Goal: Information Seeking & Learning: Learn about a topic

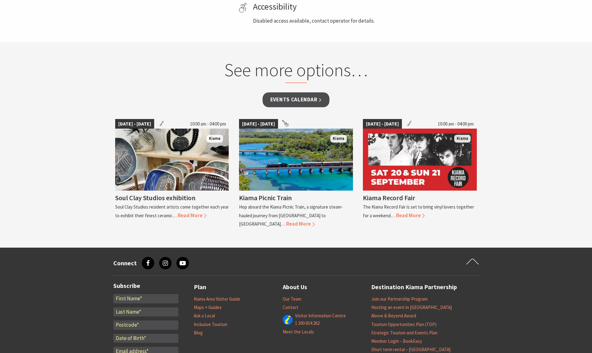
scroll to position [380, 0]
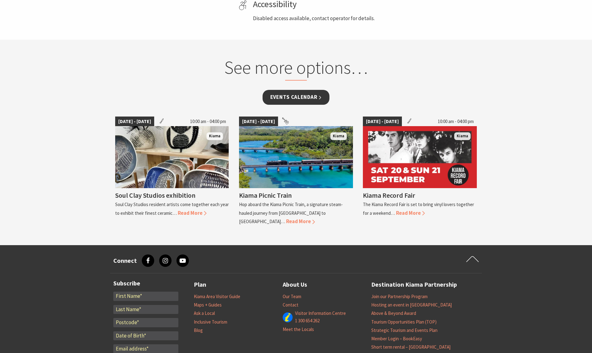
click at [297, 104] on link "Events Calendar" at bounding box center [296, 97] width 67 height 15
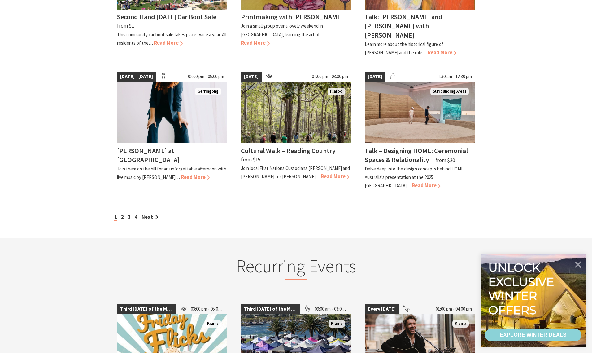
scroll to position [523, 0]
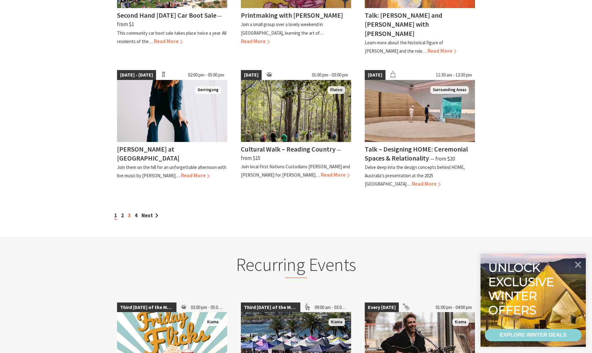
click at [129, 212] on link "3" at bounding box center [129, 215] width 3 height 7
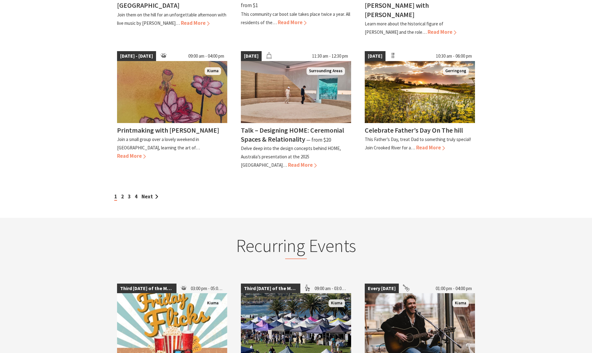
scroll to position [554, 0]
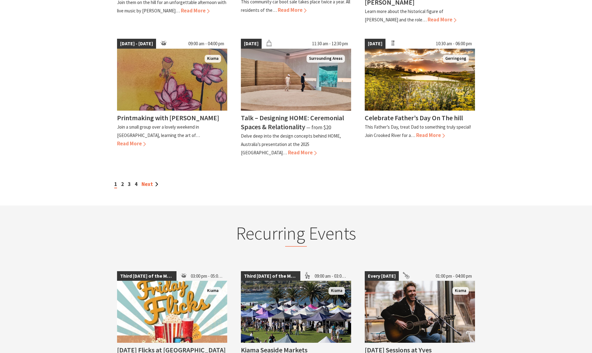
click at [146, 181] on link "Next" at bounding box center [150, 184] width 17 height 7
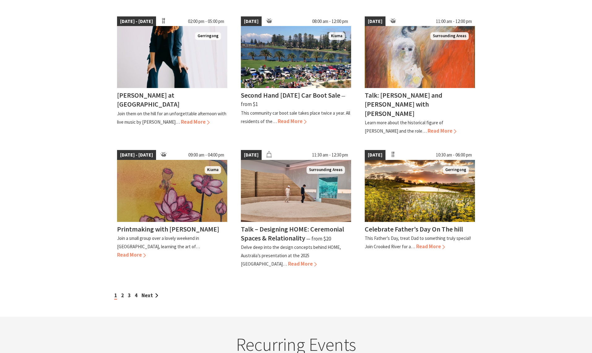
scroll to position [443, 0]
click at [138, 291] on link "4" at bounding box center [136, 294] width 3 height 7
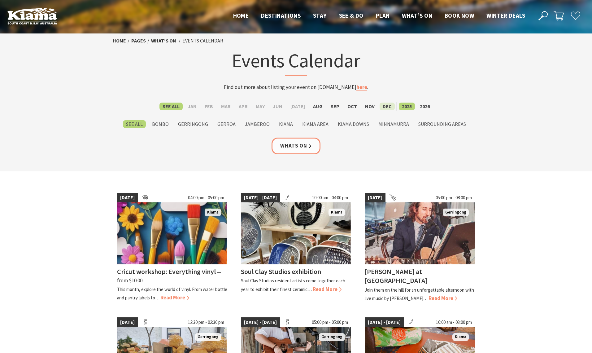
click at [384, 106] on label "Dec" at bounding box center [387, 107] width 15 height 8
click at [0, 0] on input "Dec" at bounding box center [0, 0] width 0 height 0
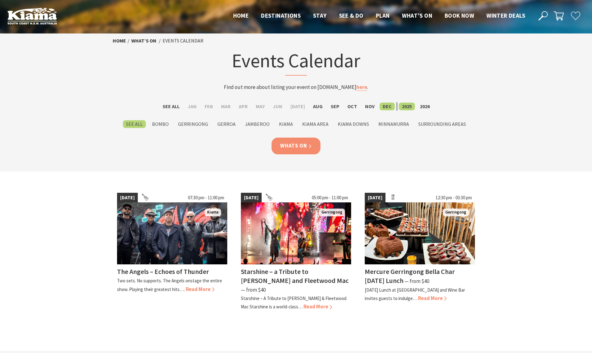
click at [294, 151] on link "Whats On" at bounding box center [296, 146] width 49 height 16
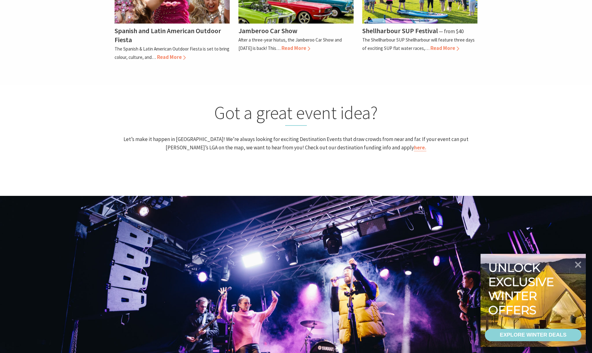
scroll to position [680, 0]
